Goal: Transaction & Acquisition: Obtain resource

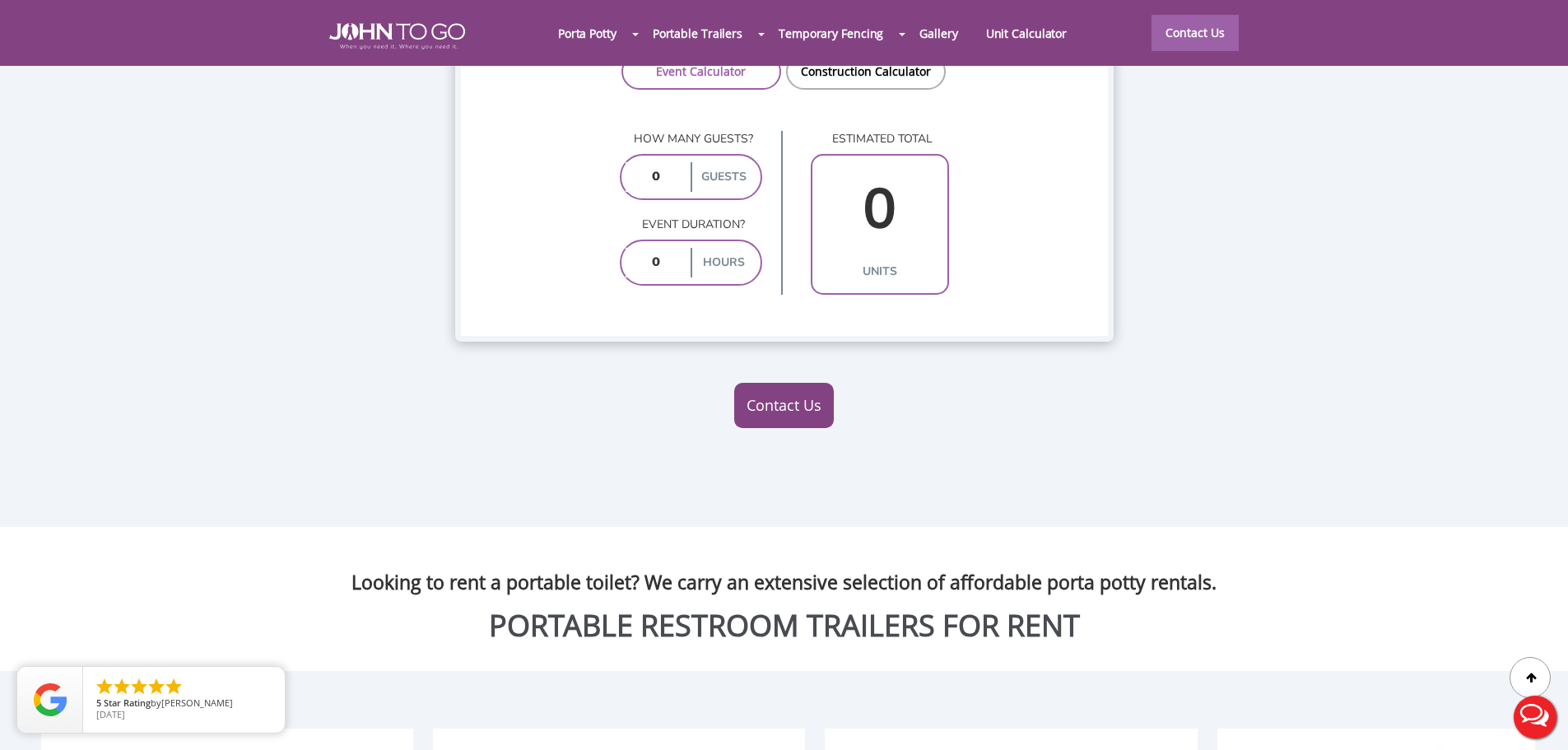
scroll to position [1318, 0]
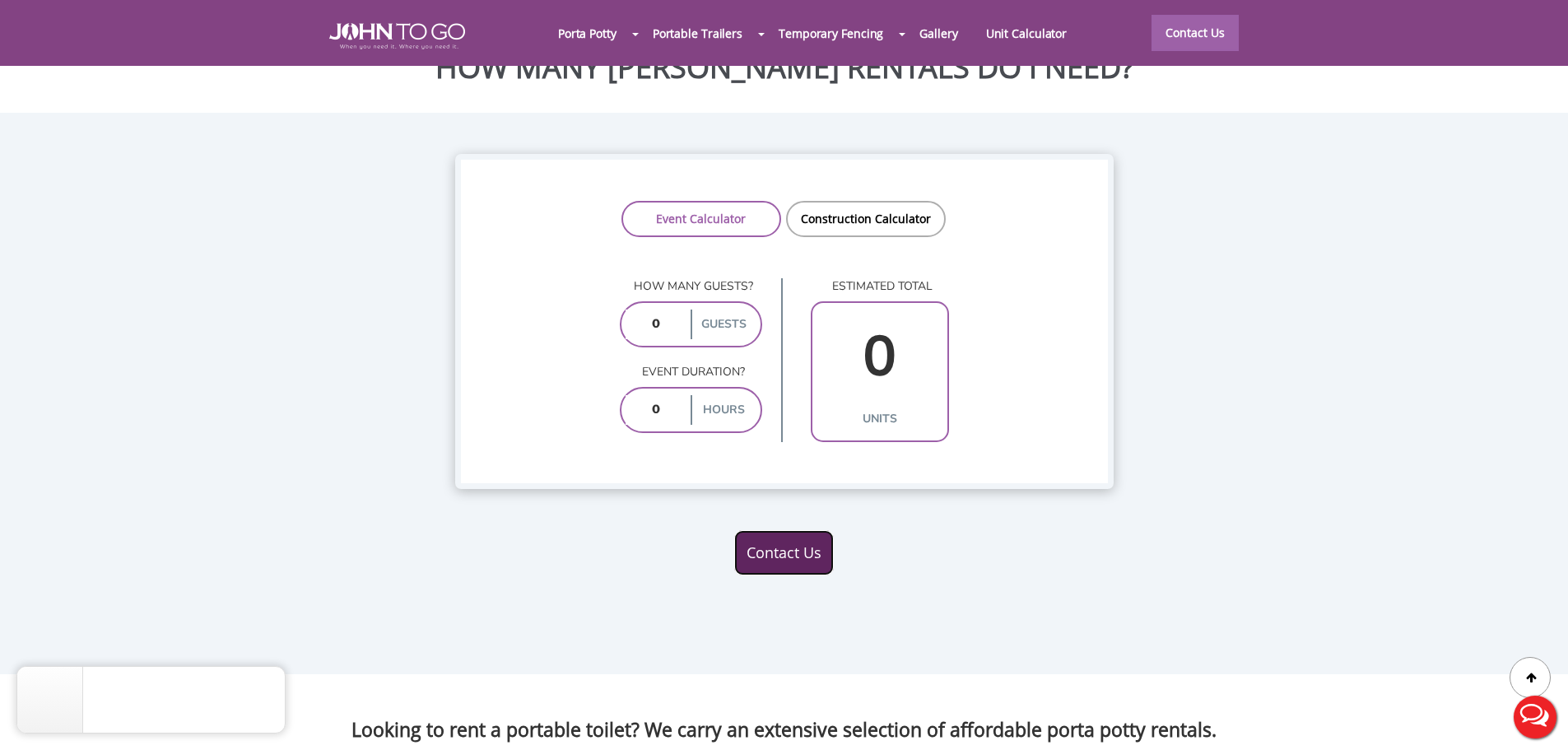
click at [804, 530] on link "Contact Us" at bounding box center [784, 553] width 100 height 46
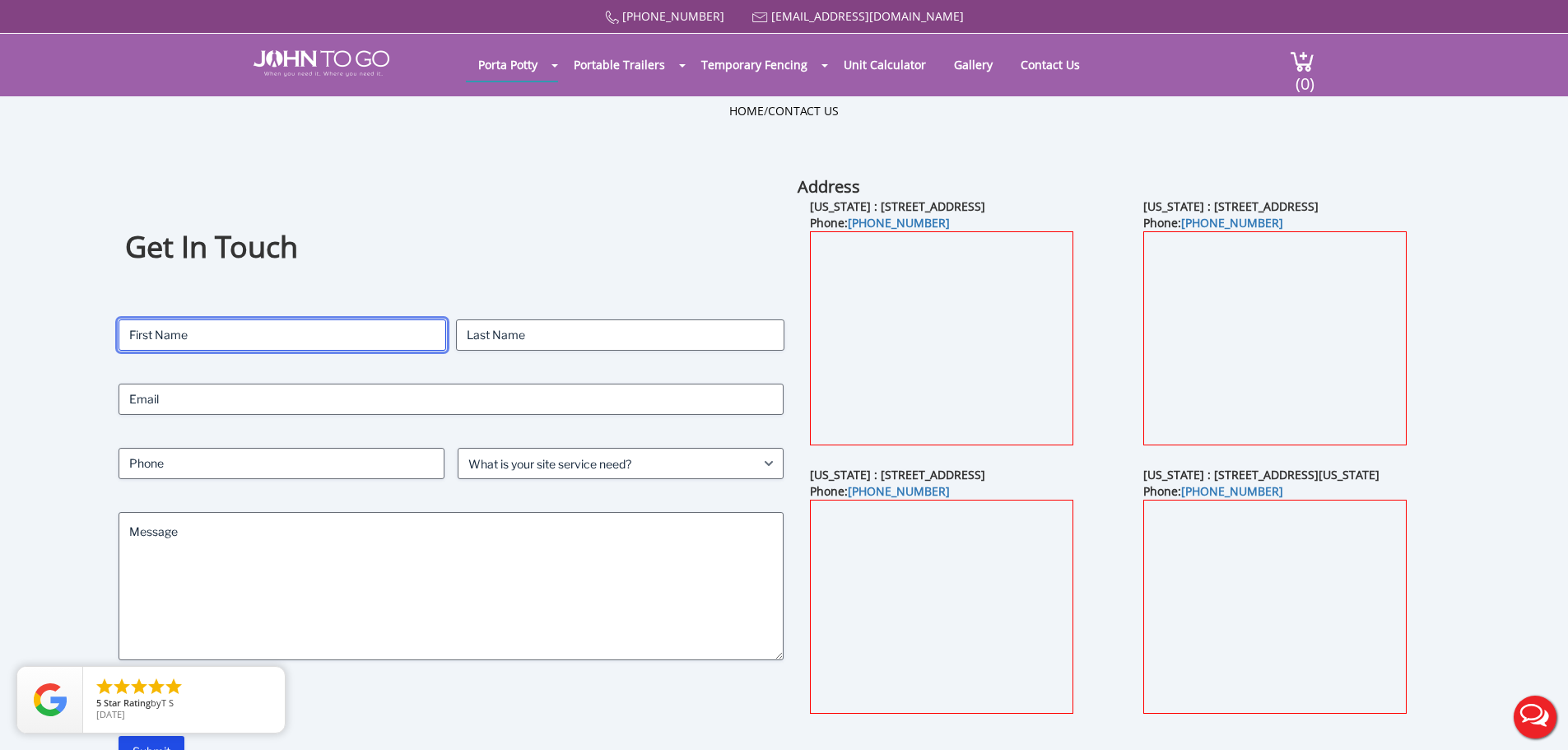
drag, startPoint x: 186, startPoint y: 350, endPoint x: 197, endPoint y: 340, distance: 14.9
click at [194, 343] on input "First" at bounding box center [283, 335] width 327 height 32
type input "John"
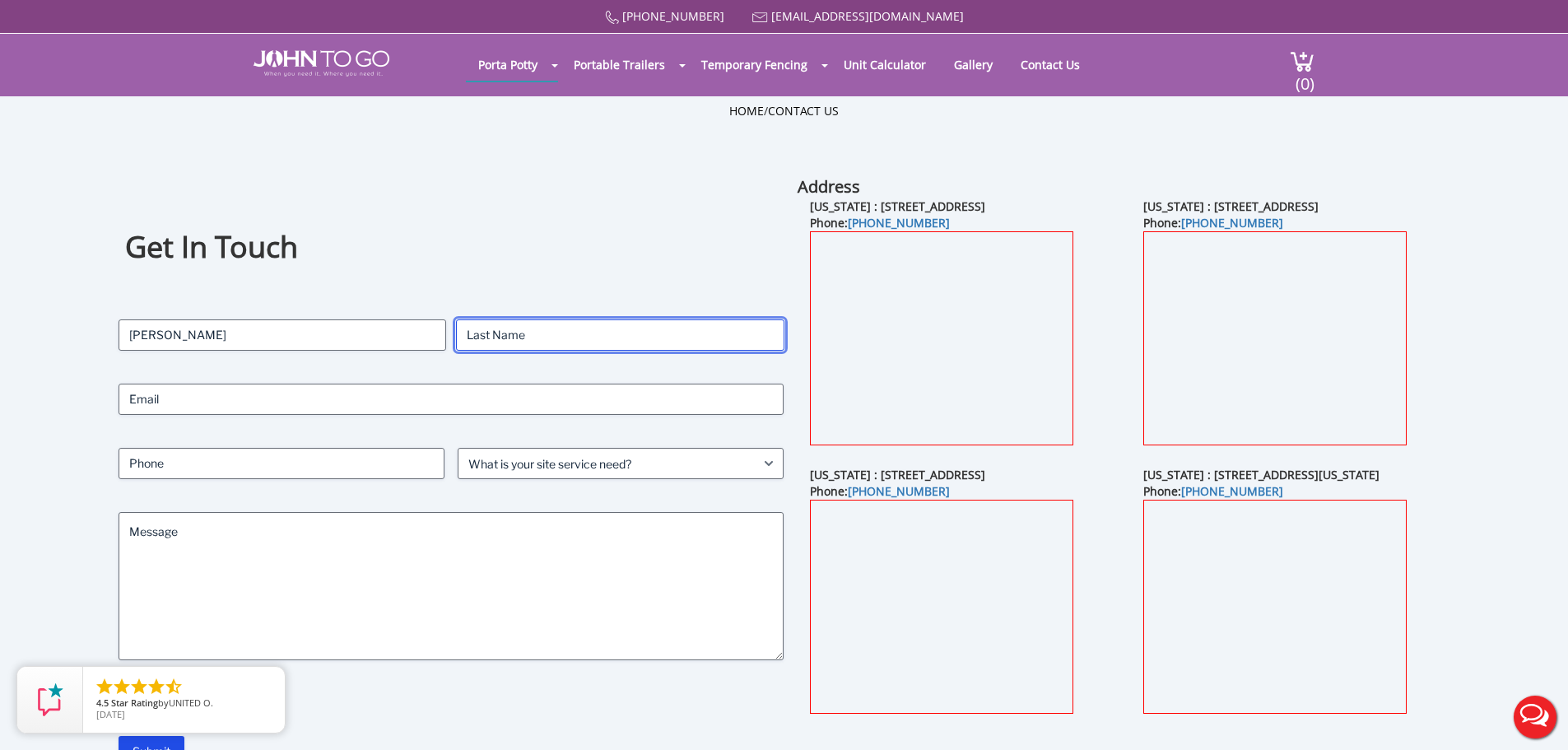
click at [477, 333] on input "Last" at bounding box center [620, 335] width 327 height 32
type input "Public"
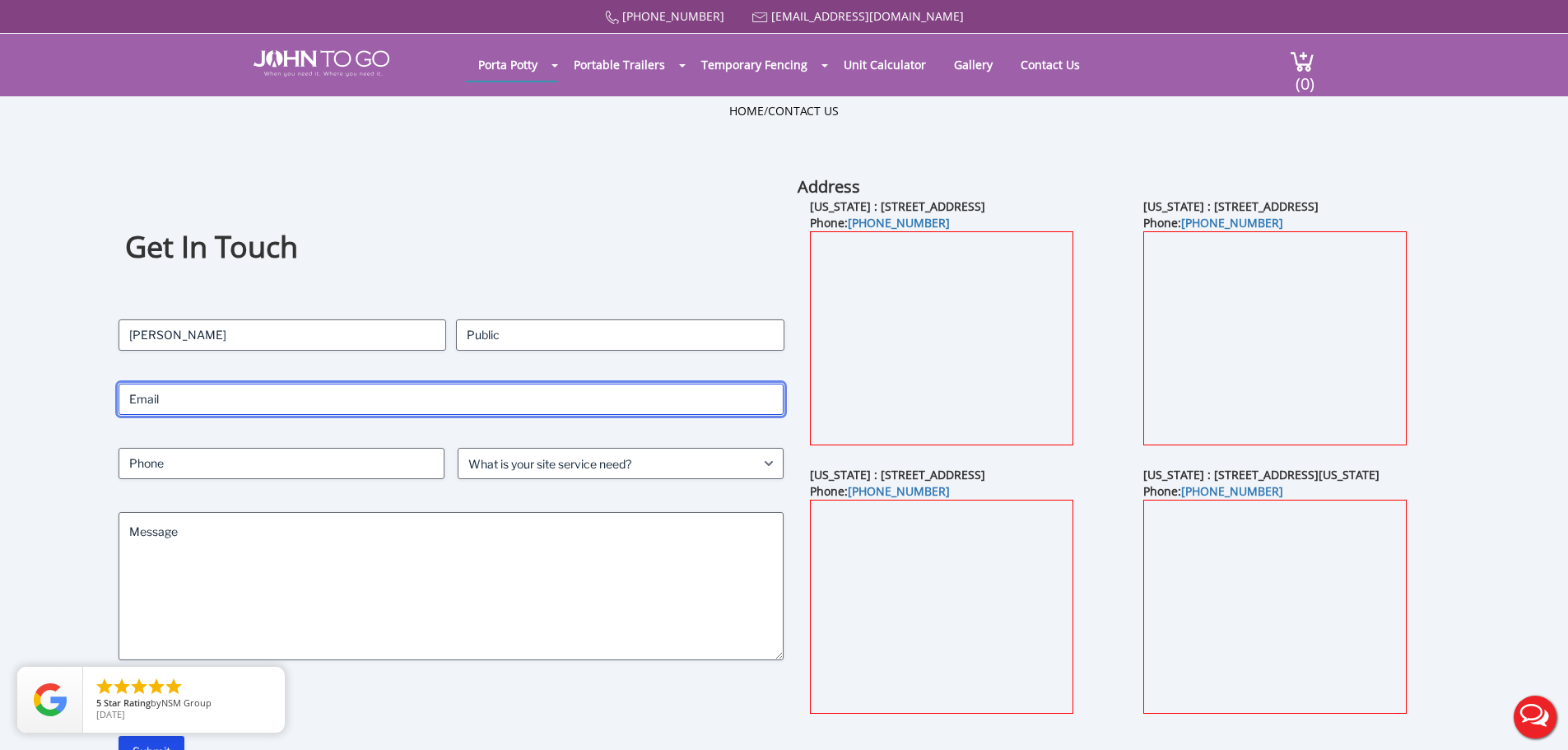
click at [365, 403] on input "Email (Required)" at bounding box center [451, 400] width 666 height 32
type input "[EMAIL_ADDRESS][DOMAIN_NAME]"
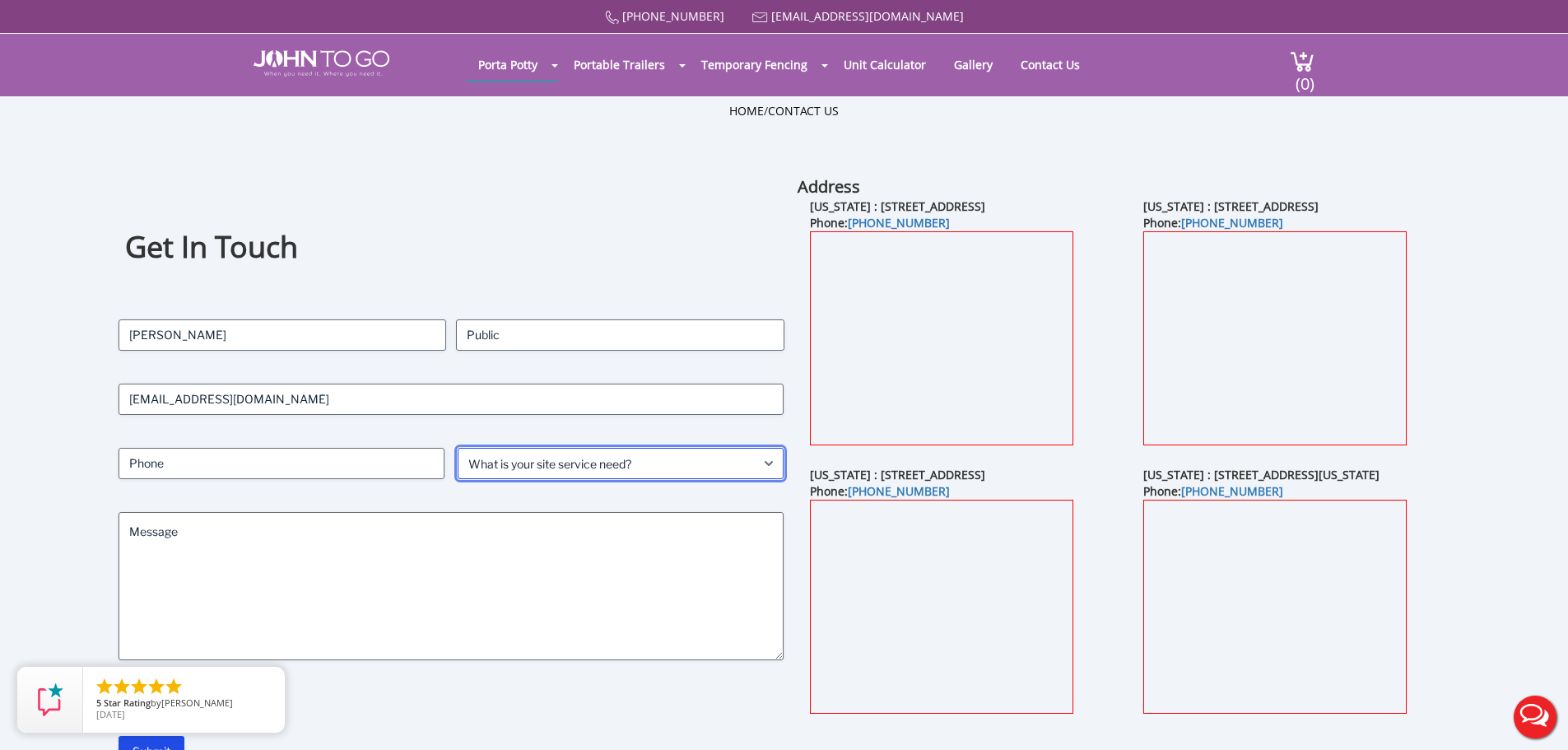
click at [509, 461] on select "What is your site service need? Consumer Construction - Commercial Construction…" at bounding box center [621, 464] width 326 height 32
select select "Consumer"
click at [458, 448] on select "What is your site service need? Consumer Construction - Commercial Construction…" at bounding box center [621, 464] width 326 height 32
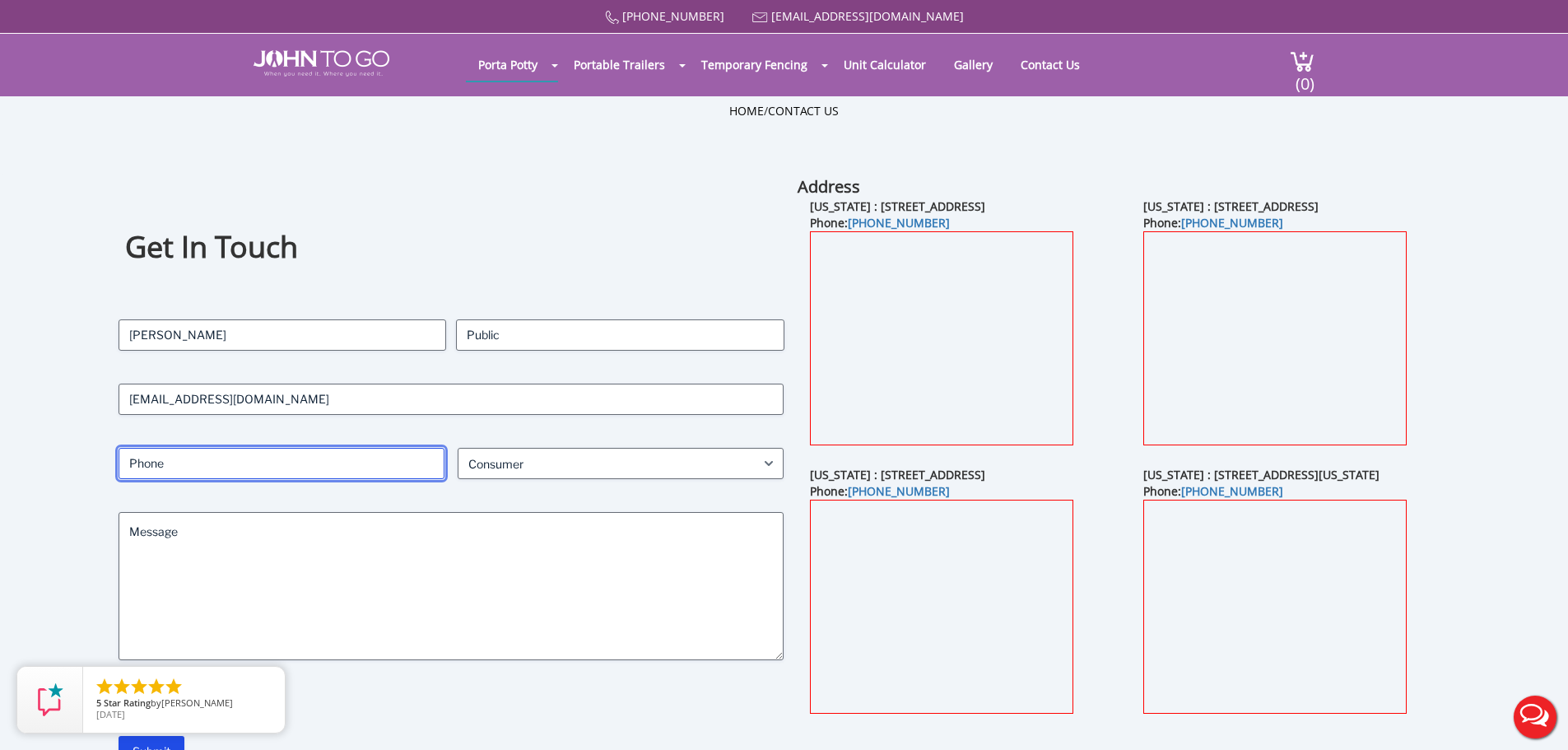
click at [344, 472] on input "Phone (Required)" at bounding box center [282, 464] width 326 height 32
type input "9"
click at [237, 473] on input "Phone (Required)" at bounding box center [282, 464] width 326 height 32
type input "8452417693"
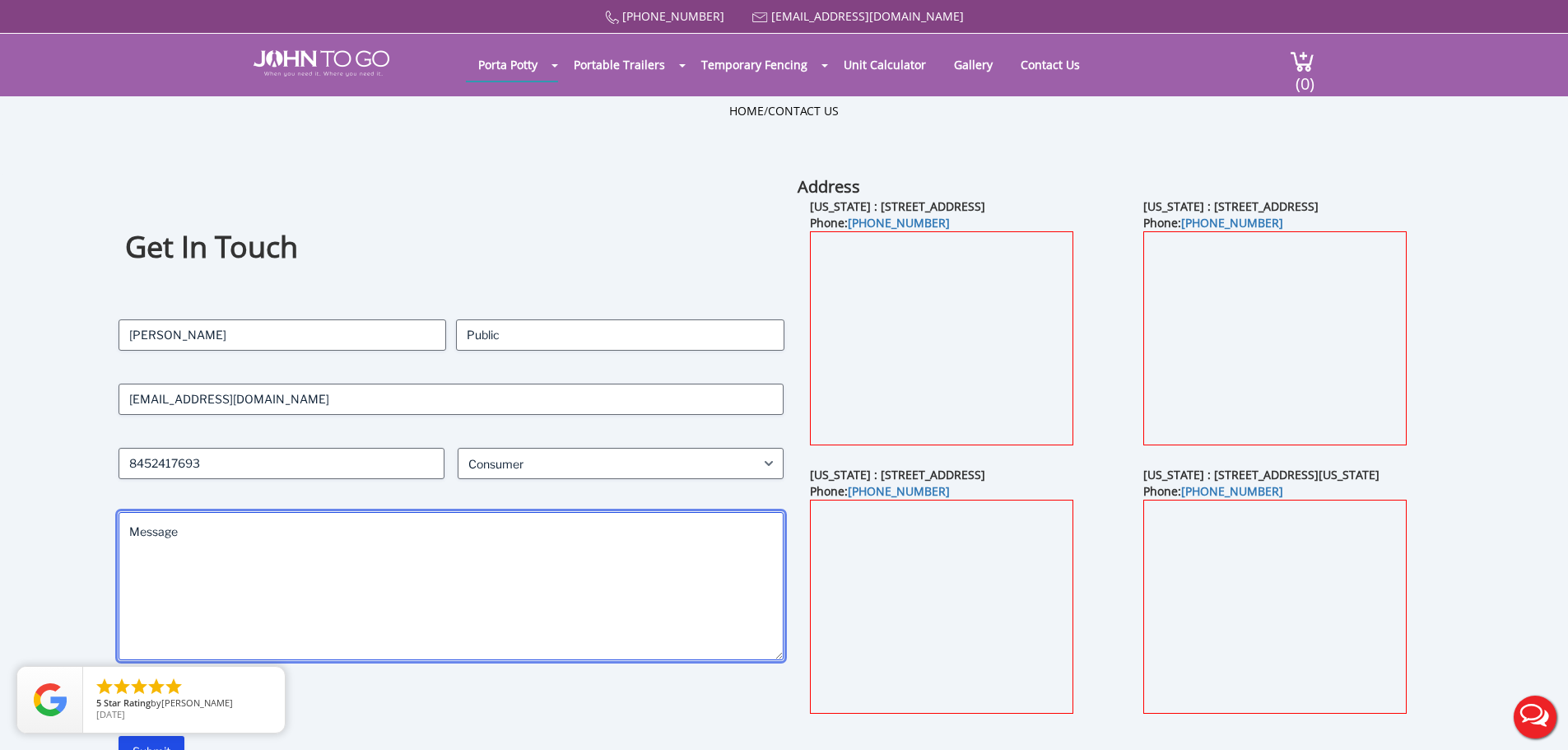
click at [296, 515] on textarea "Message" at bounding box center [451, 586] width 666 height 148
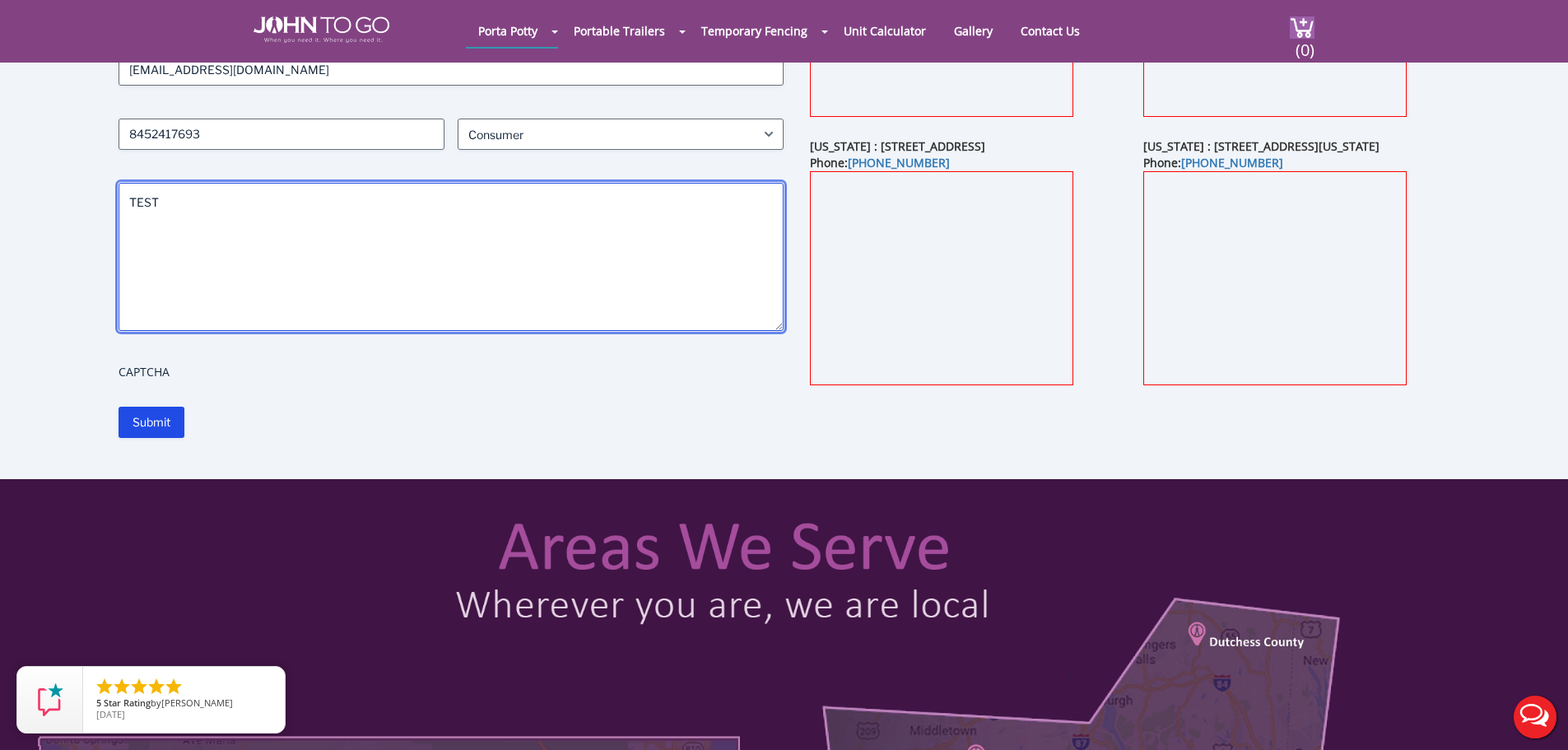
scroll to position [329, 0]
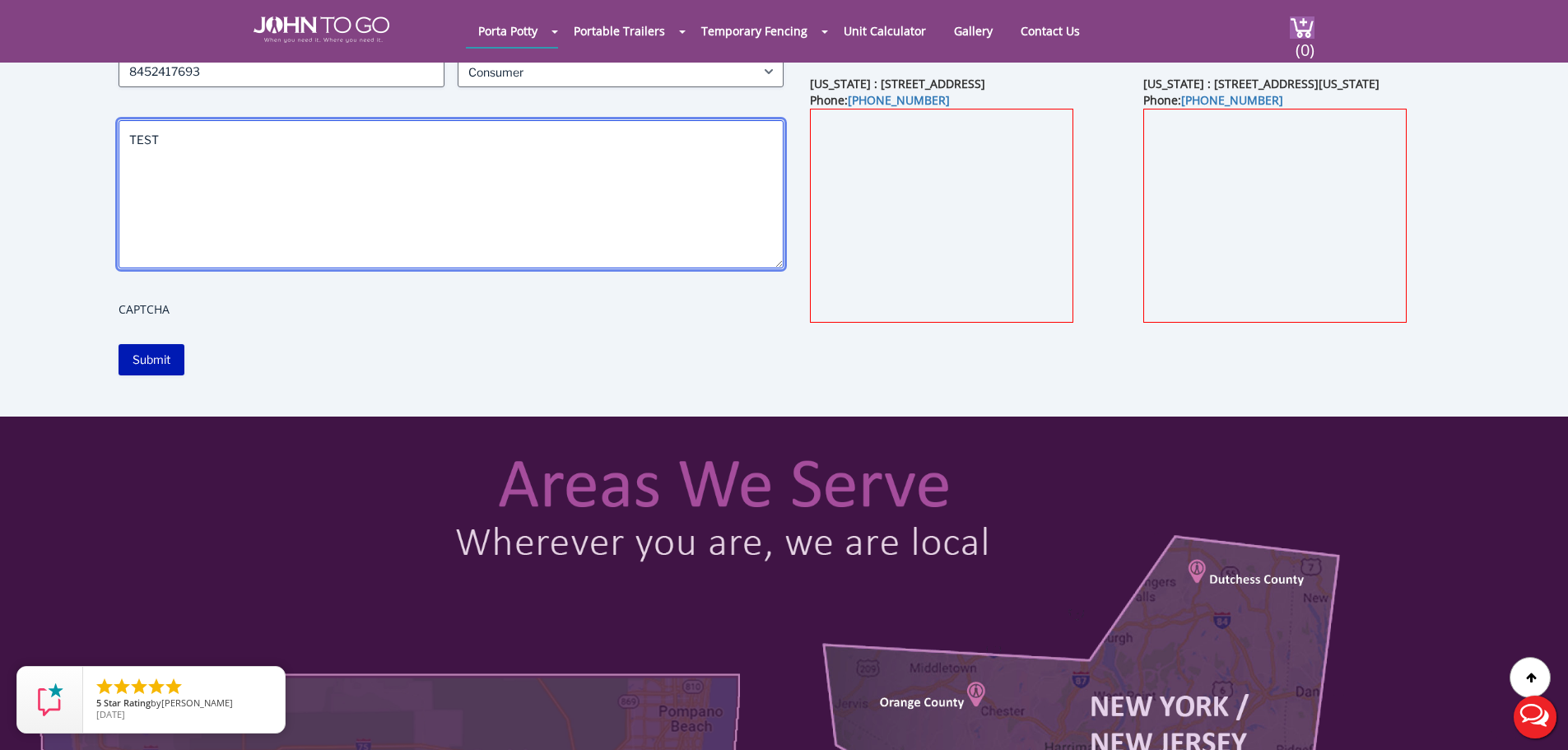
type textarea "TEST"
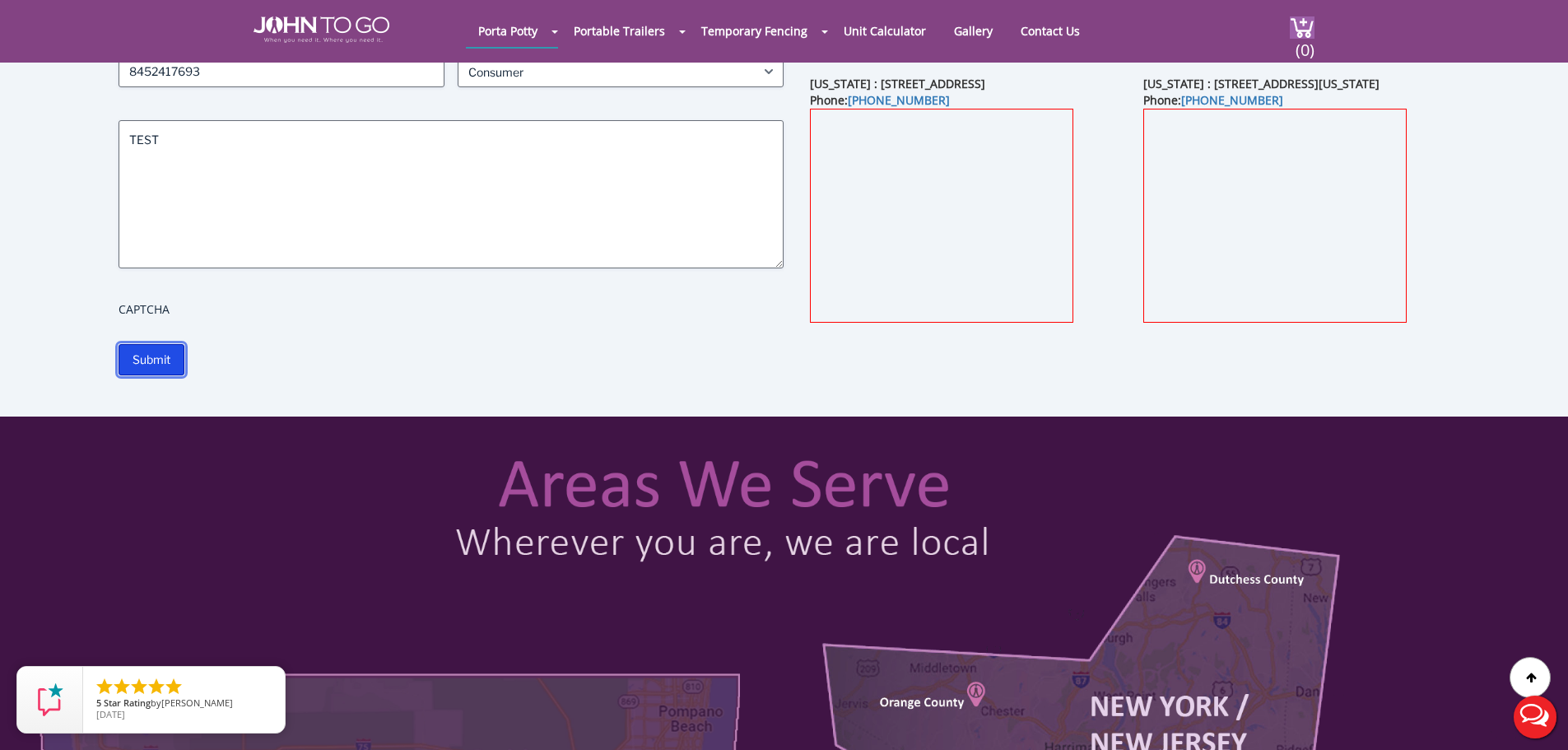
click at [176, 361] on input "Submit" at bounding box center [151, 360] width 66 height 32
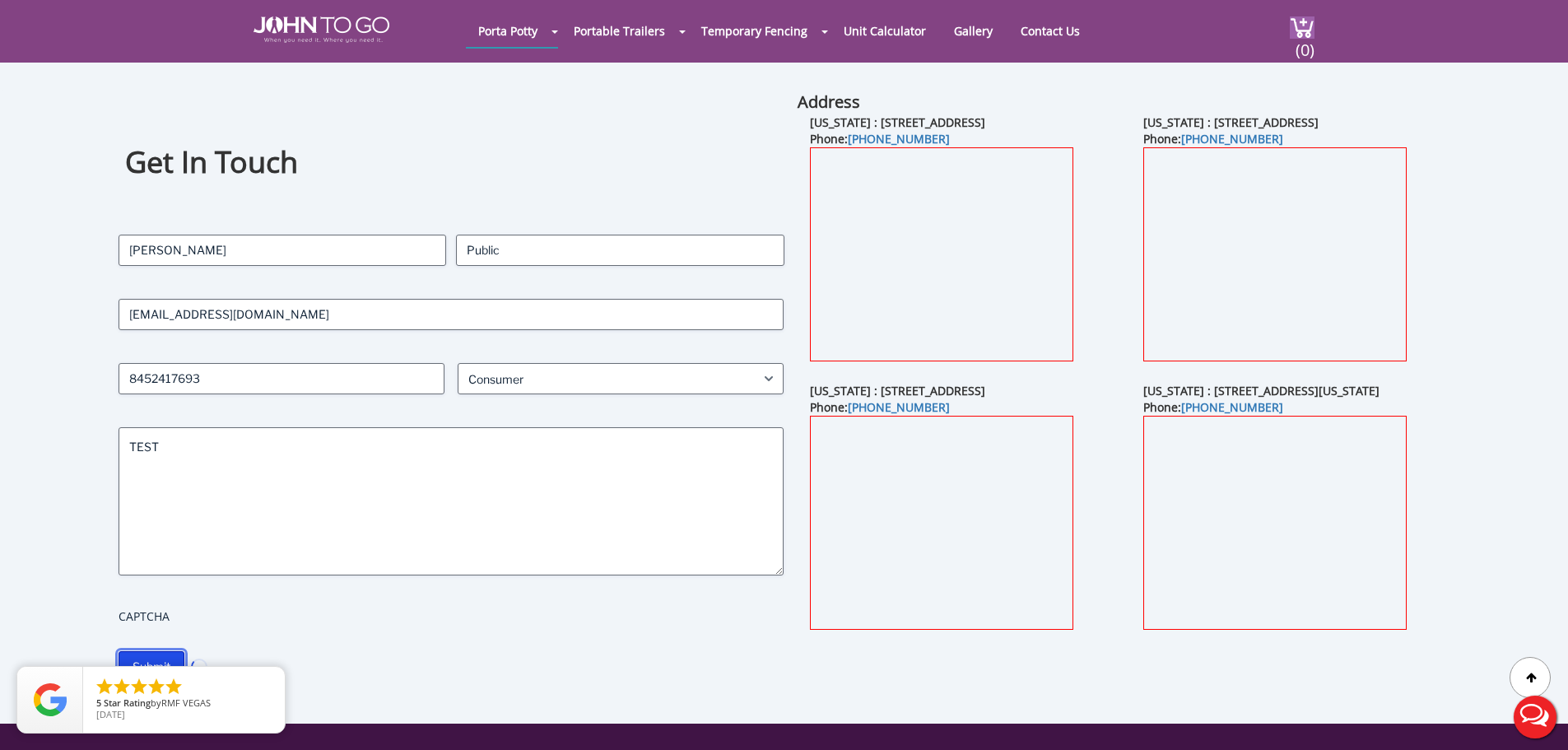
scroll to position [0, 0]
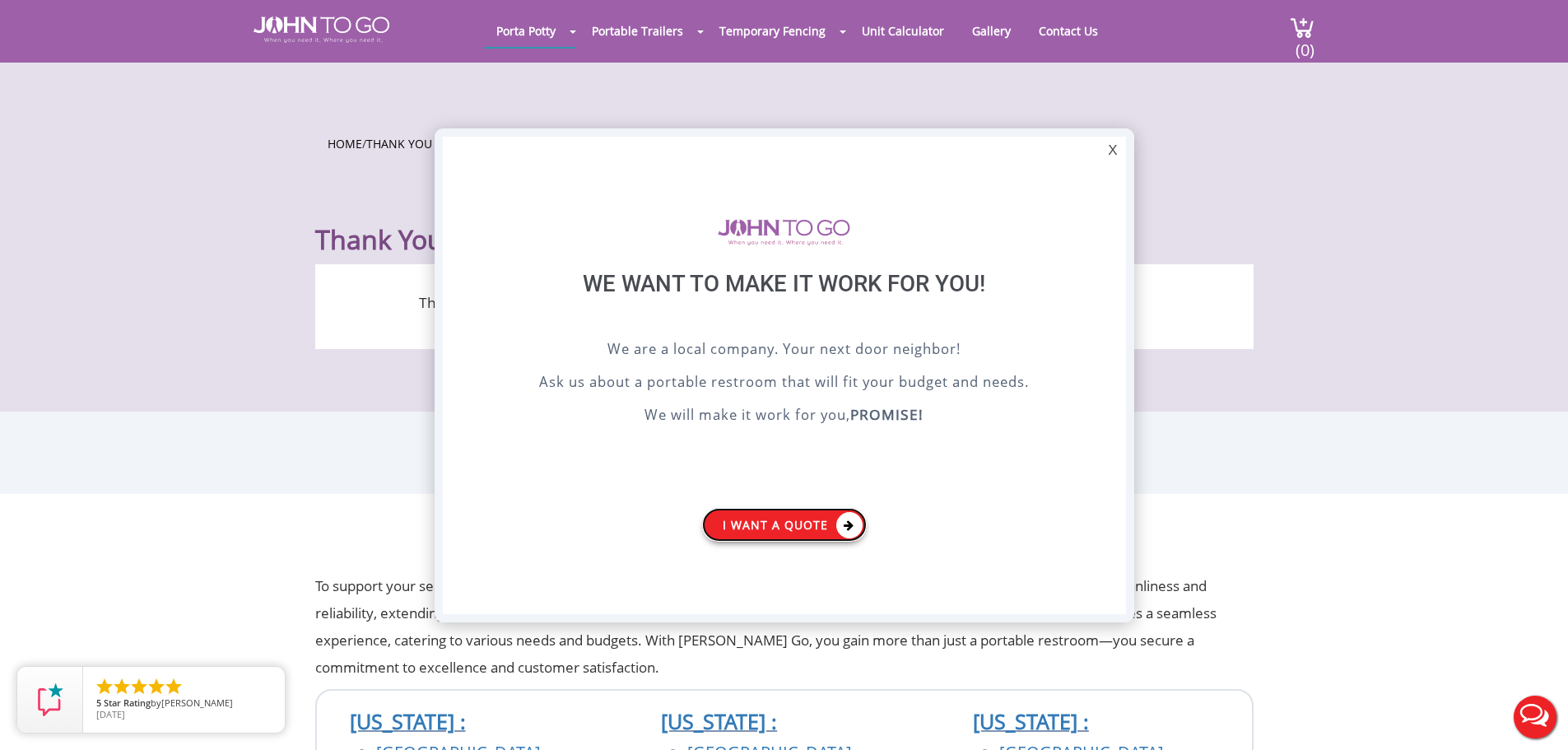
click at [794, 523] on link "I want a Quote" at bounding box center [784, 525] width 165 height 34
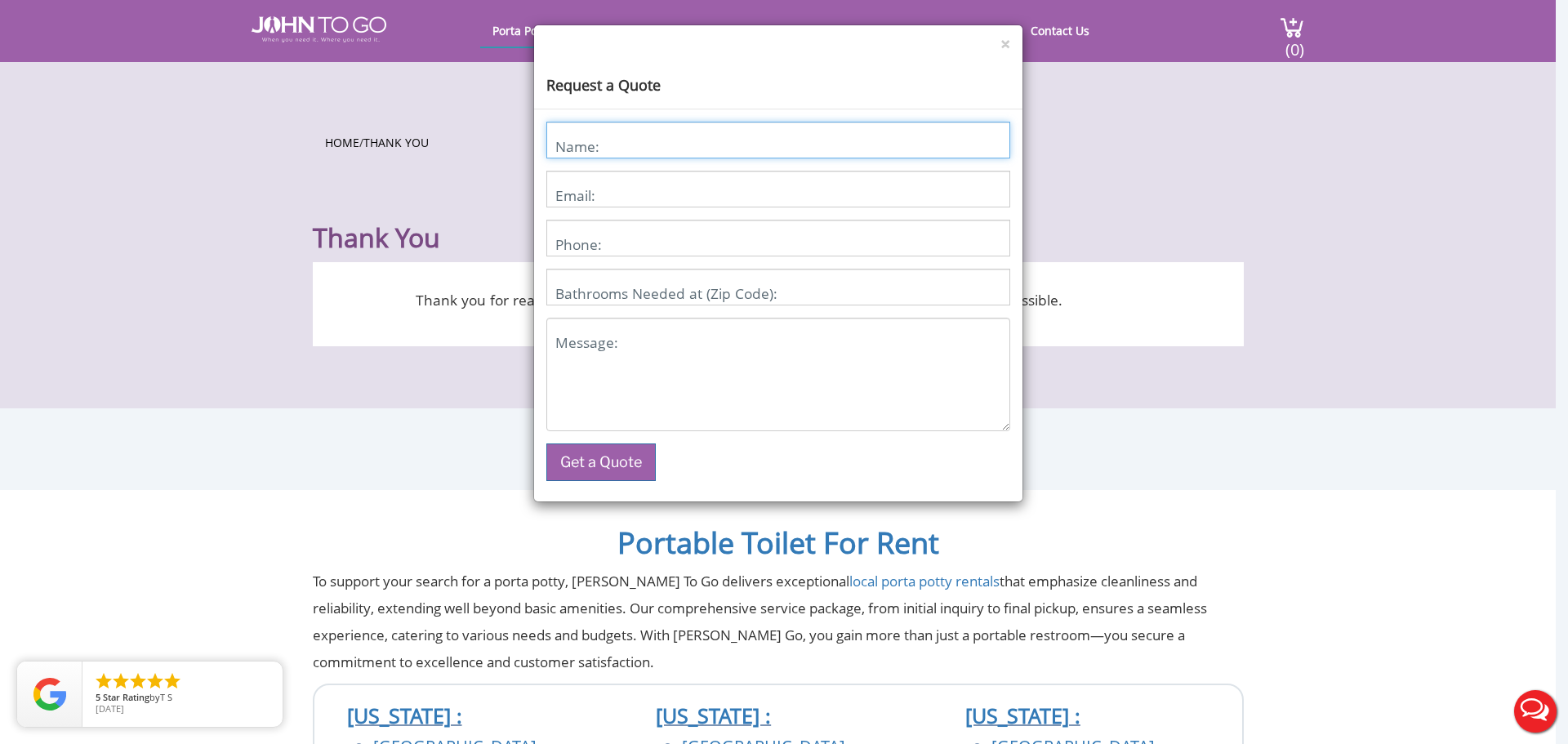
click at [698, 153] on input "Name:" at bounding box center [778, 140] width 464 height 37
type input "j"
type input "[PERSON_NAME]"
click at [735, 205] on input "Email:" at bounding box center [778, 189] width 464 height 37
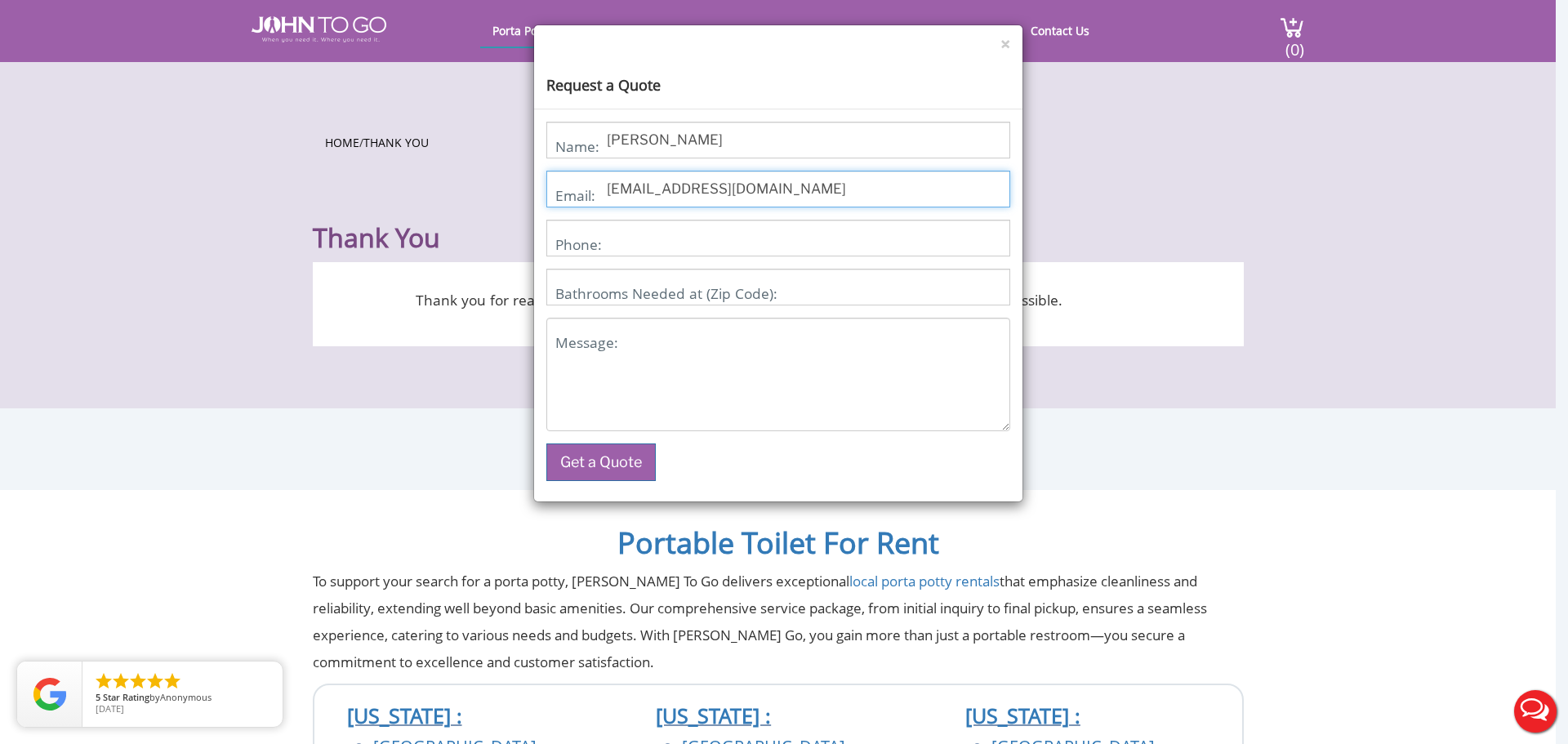
type input "[EMAIL_ADDRESS][DOMAIN_NAME]"
click at [737, 244] on input "Phone:" at bounding box center [778, 238] width 464 height 37
click at [689, 249] on input "917" at bounding box center [778, 238] width 464 height 37
type input "9"
type input "8452417693"
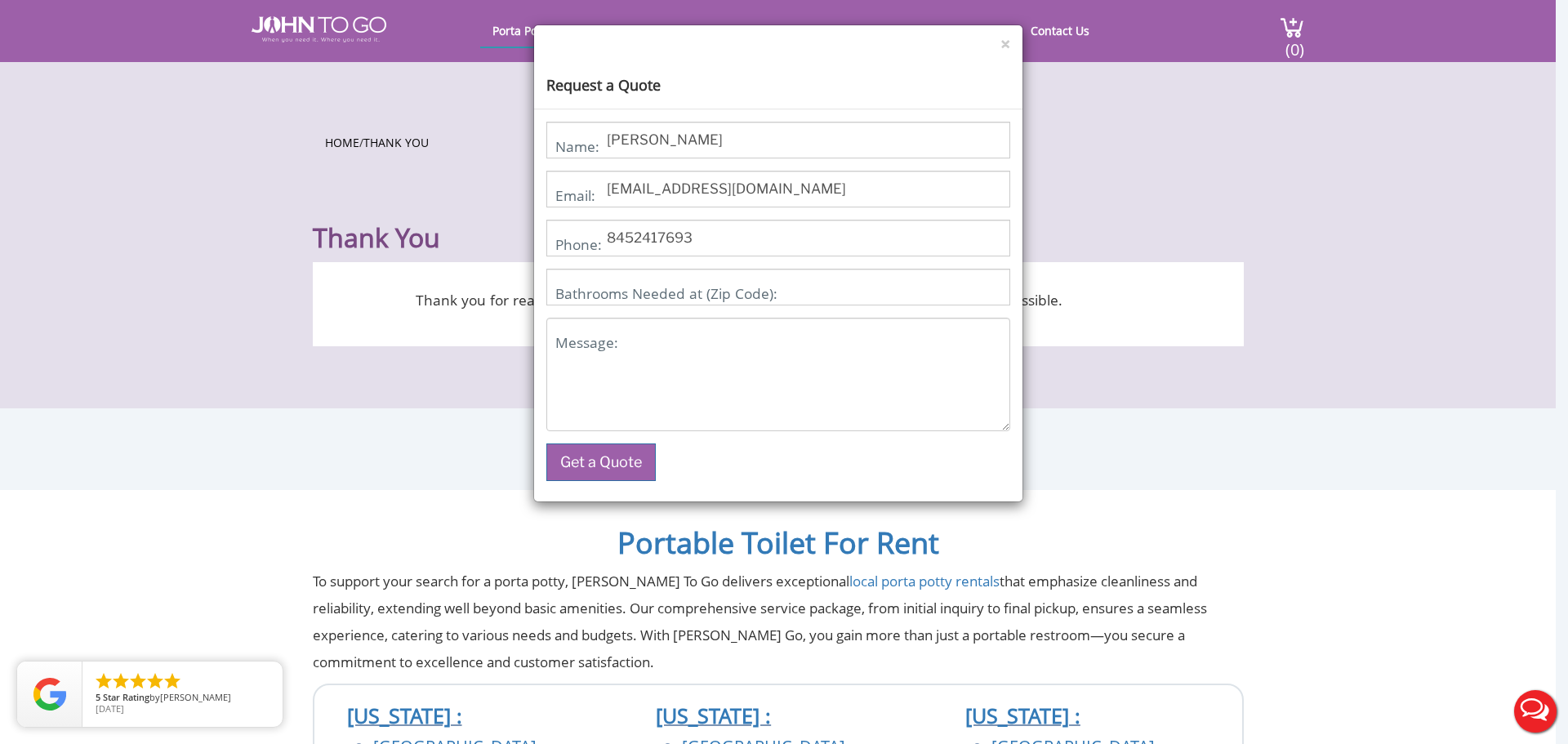
click at [687, 292] on label "Bathrooms Needed at (Zip Code):" at bounding box center [665, 294] width 222 height 27
click at [687, 292] on input "Bathrooms Needed at (Zip Code):" at bounding box center [778, 287] width 464 height 37
type input "11357"
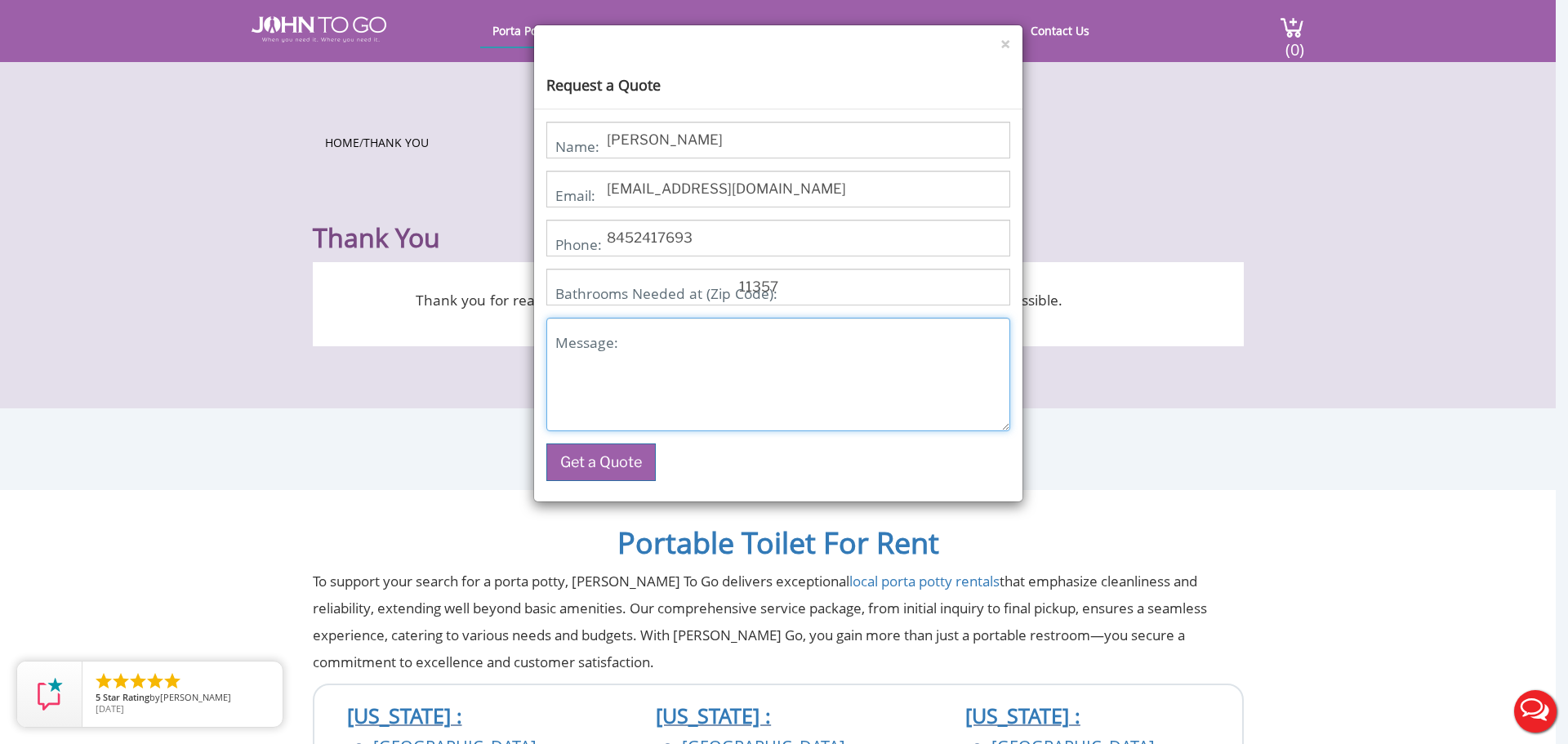
click at [645, 355] on textarea "Message:" at bounding box center [778, 374] width 464 height 114
type textarea "test - web pop up"
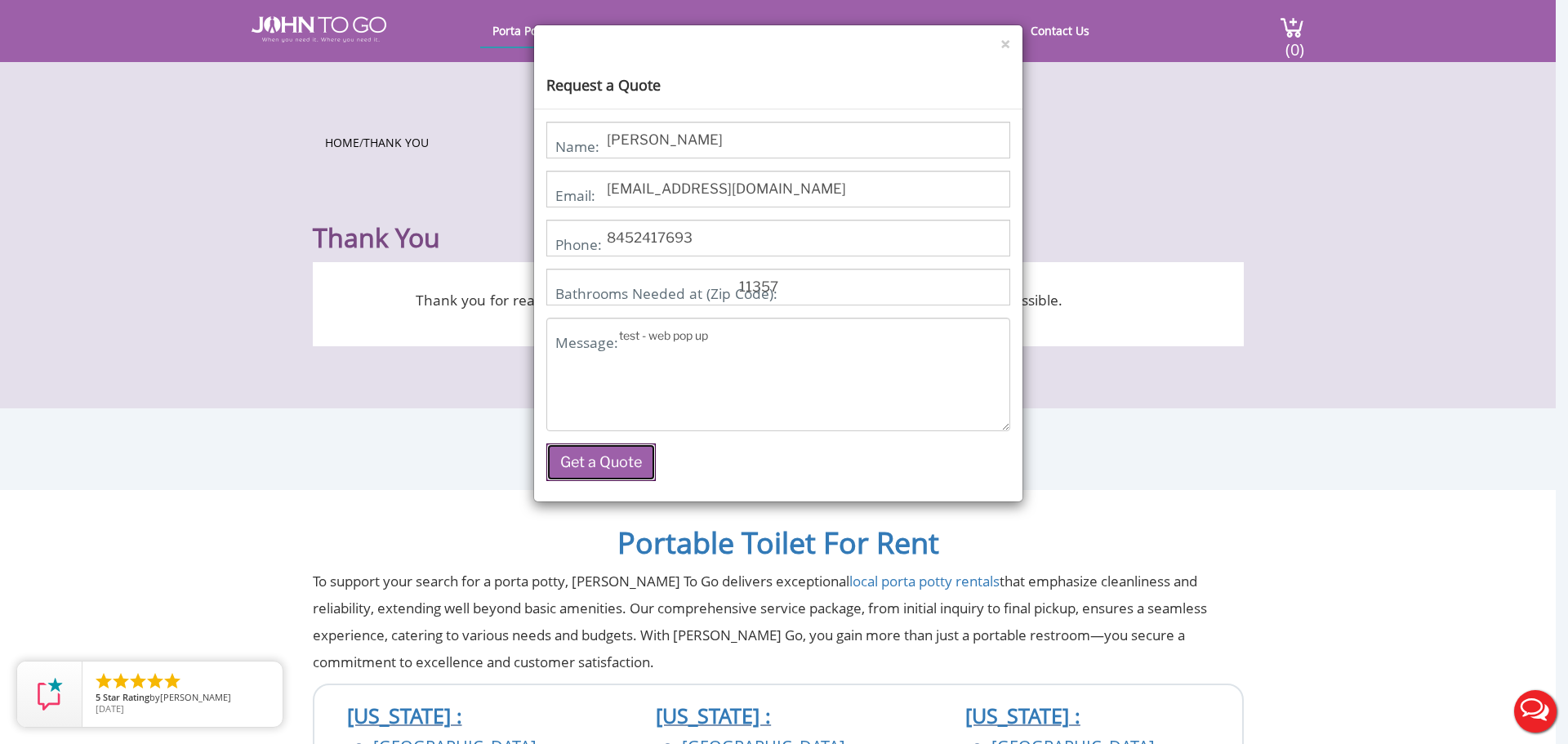
click at [600, 470] on button "Get a Quote" at bounding box center [601, 463] width 110 height 38
